Goal: Communication & Community: Ask a question

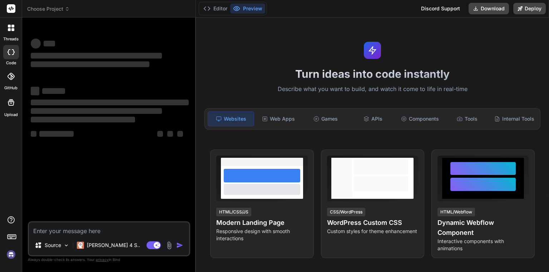
click at [78, 90] on div "‌ ‌" at bounding box center [110, 91] width 158 height 10
type textarea "x"
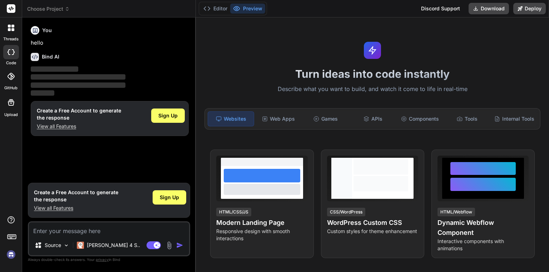
click at [62, 231] on textarea at bounding box center [109, 229] width 160 height 13
type textarea "d"
type textarea "x"
type textarea "df"
type textarea "x"
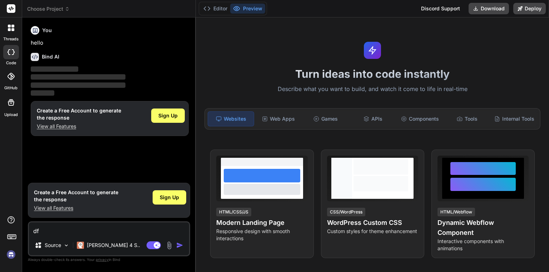
type textarea "dfs"
type textarea "x"
type textarea "dfsd"
type textarea "x"
type textarea "dfsdf"
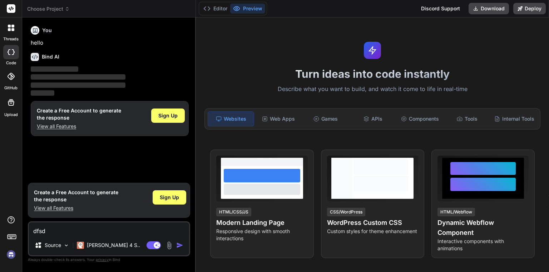
type textarea "x"
type textarea "dfsdfs"
type textarea "x"
type textarea "dfsdfsf"
type textarea "x"
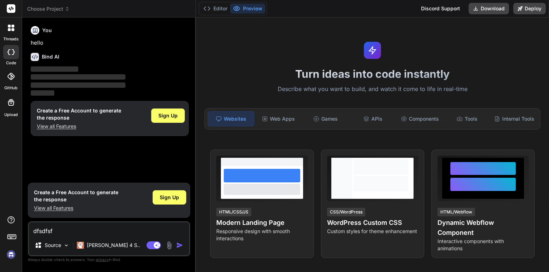
type textarea "dfsdfs"
type textarea "x"
type textarea "dfsdf"
type textarea "x"
type textarea "dfsd"
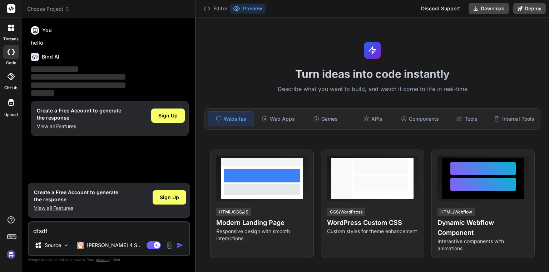
type textarea "x"
type textarea "dfs"
type textarea "x"
type textarea "df"
type textarea "x"
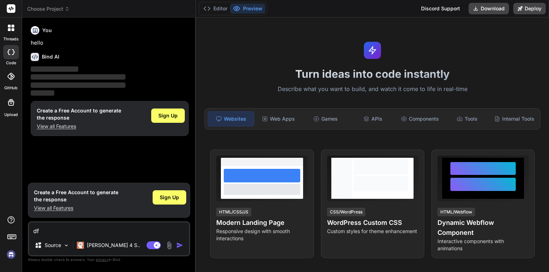
type textarea "d"
type textarea "x"
